Goal: Contribute content: Add original content to the website for others to see

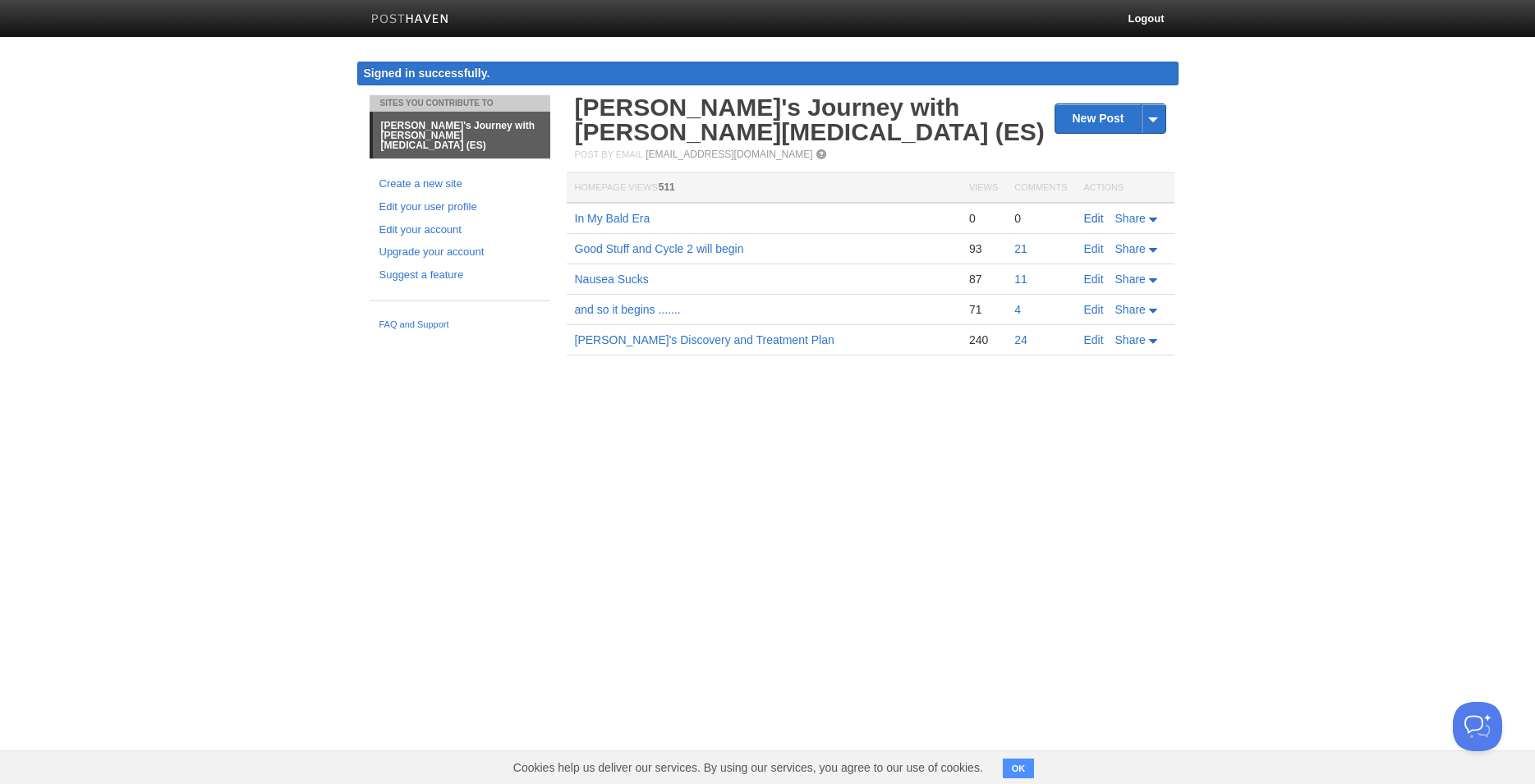
click at [1092, 220] on link "Edit" at bounding box center [1094, 219] width 20 height 13
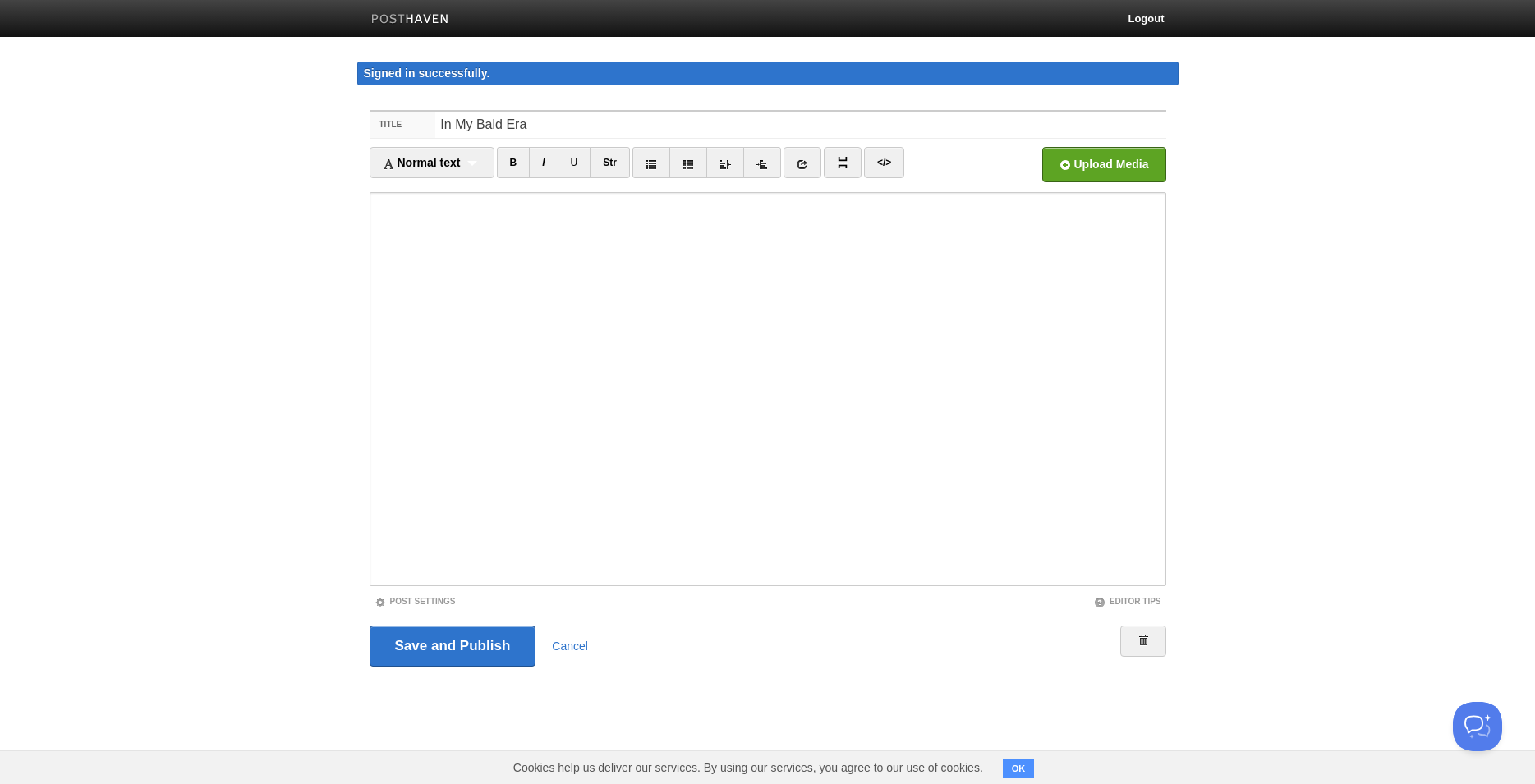
click at [508, 71] on div "Signed in successfully." at bounding box center [768, 73] width 821 height 24
click at [479, 162] on div "Normal text Normal text Heading 1 Heading 2 Heading 3" at bounding box center [432, 162] width 125 height 31
click at [478, 162] on div "Normal text Normal text Heading 1 Heading 2 Heading 3" at bounding box center [432, 162] width 125 height 31
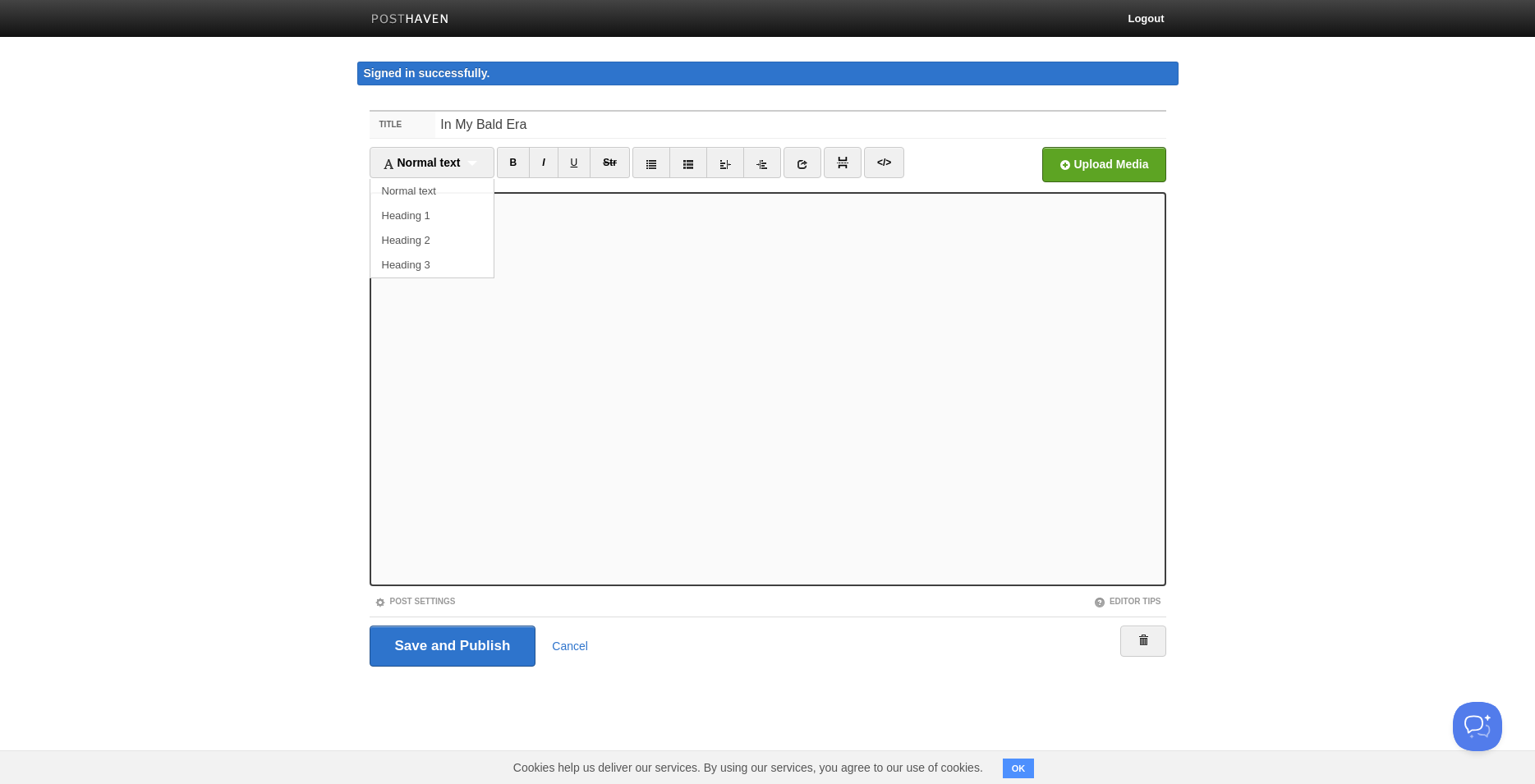
click at [1195, 212] on body "Logout Signed in successfully. Signed in successfully. × Sites You Contribute T…" at bounding box center [768, 364] width 1535 height 728
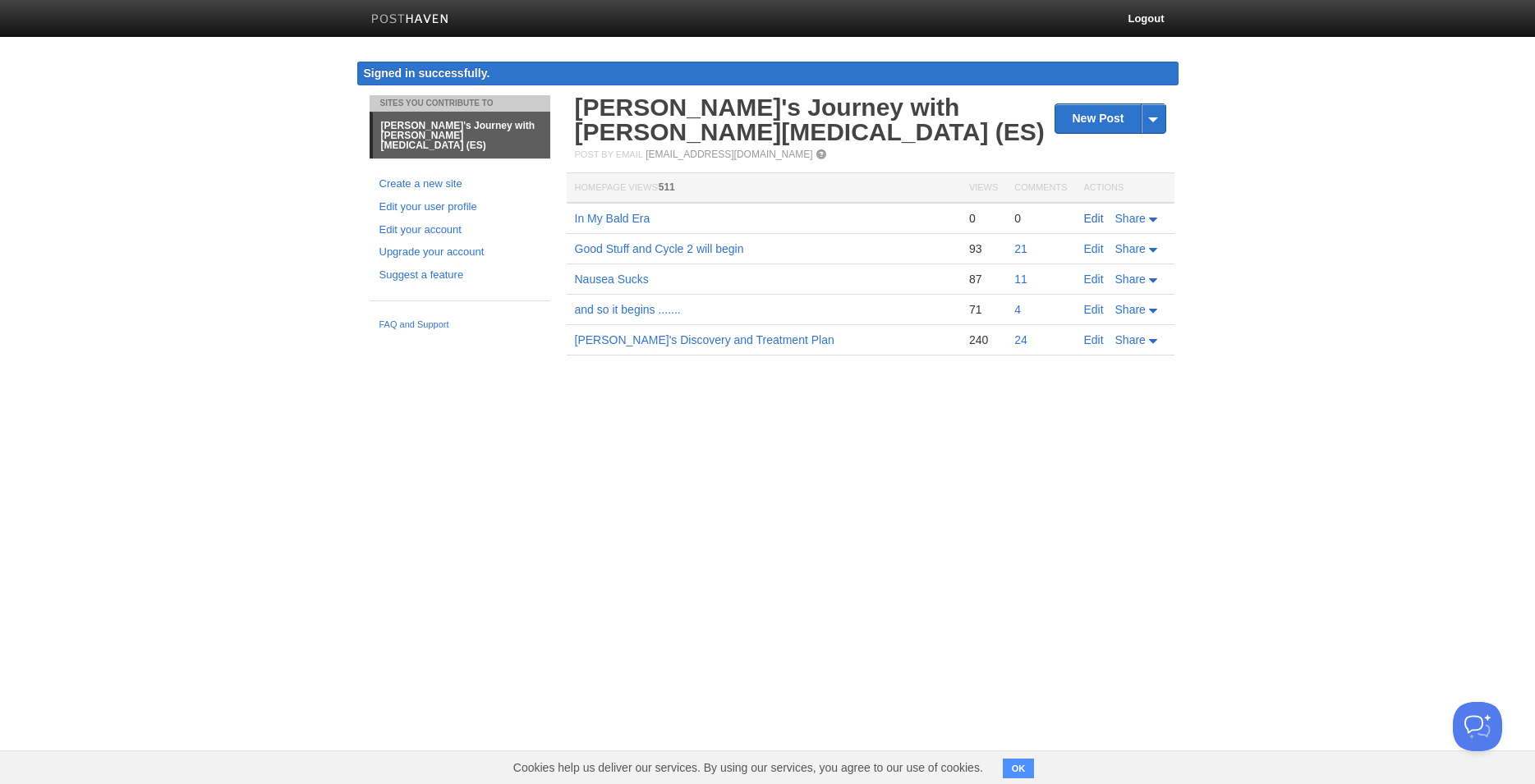
click at [1086, 217] on link "Edit" at bounding box center [1094, 219] width 20 height 13
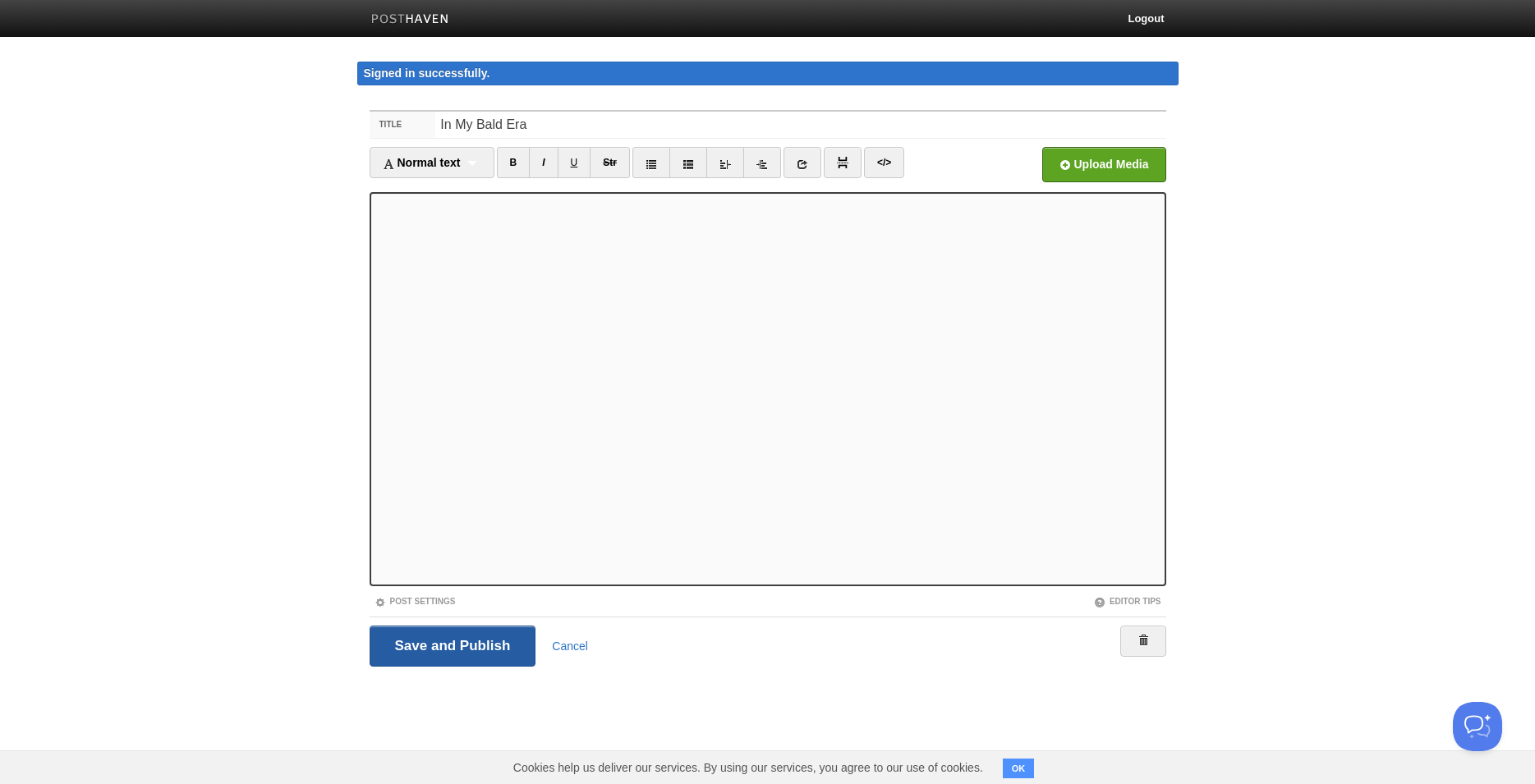
click at [473, 642] on input "Save and Publish" at bounding box center [453, 646] width 167 height 41
